Goal: Use online tool/utility: Use online tool/utility

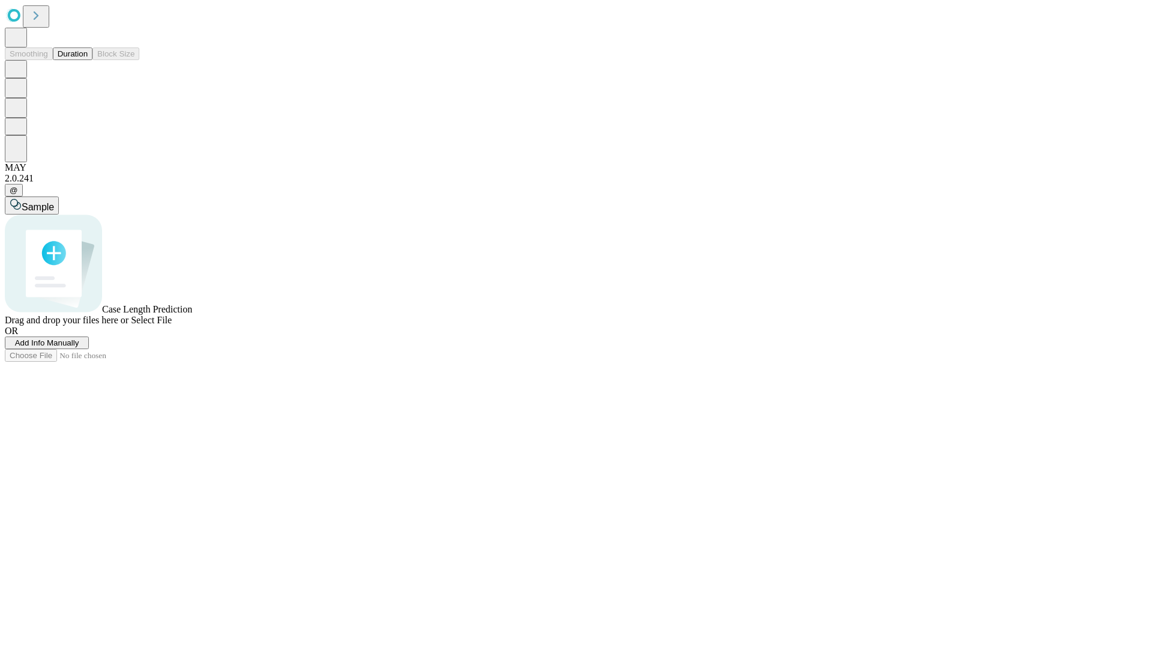
click at [172, 325] on span "Select File" at bounding box center [151, 320] width 41 height 10
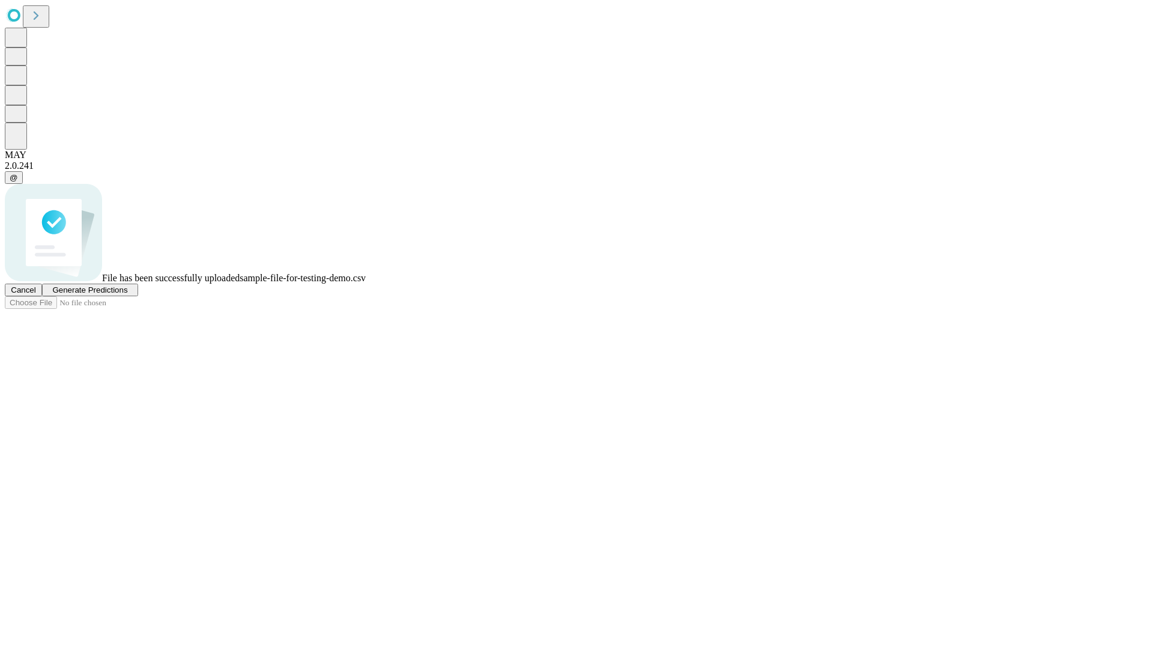
click at [127, 294] on span "Generate Predictions" at bounding box center [89, 289] width 75 height 9
